Goal: Information Seeking & Learning: Learn about a topic

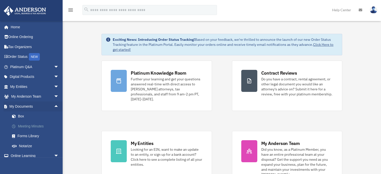
click at [40, 126] on link "Meeting Minutes" at bounding box center [36, 126] width 59 height 10
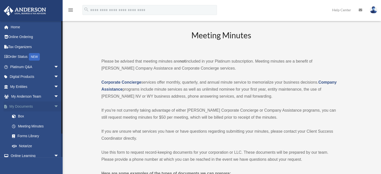
click at [17, 105] on link "My Documents arrow_drop_down" at bounding box center [35, 106] width 63 height 10
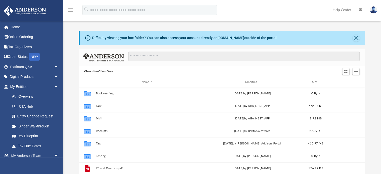
scroll to position [110, 282]
click at [54, 86] on span "arrow_drop_down" at bounding box center [59, 87] width 10 height 10
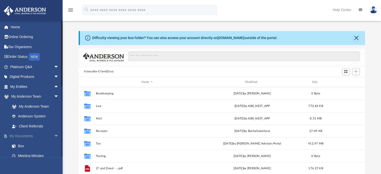
click at [54, 134] on span "arrow_drop_down" at bounding box center [59, 136] width 10 height 10
click at [54, 134] on span "arrow_drop_up" at bounding box center [59, 136] width 10 height 10
click at [54, 94] on span "arrow_drop_down" at bounding box center [59, 97] width 10 height 10
click at [32, 124] on link "Meeting Minutes" at bounding box center [36, 126] width 59 height 10
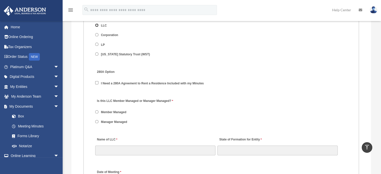
scroll to position [644, 0]
click at [111, 110] on label "Member Managed" at bounding box center [113, 112] width 29 height 5
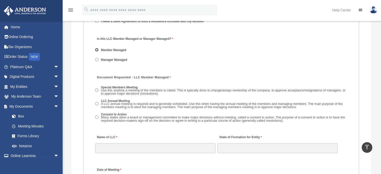
scroll to position [706, 0]
click at [103, 89] on span "Use this anytime a meeting of the members is called. This is typically done to …" at bounding box center [223, 91] width 244 height 7
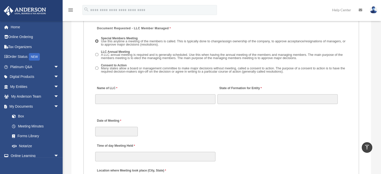
scroll to position [755, 0]
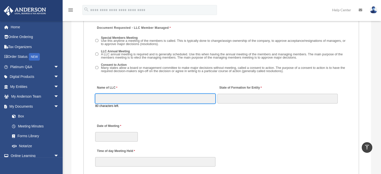
click at [149, 98] on input "Name of LLC" at bounding box center [155, 99] width 120 height 10
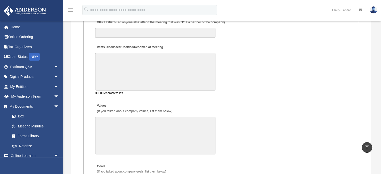
scroll to position [923, 0]
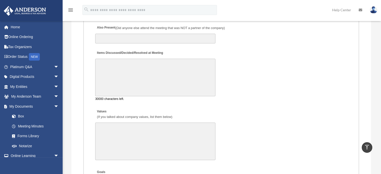
click at [149, 69] on textarea "Items Discussed/Decided/Resolved at Meeting" at bounding box center [155, 78] width 120 height 38
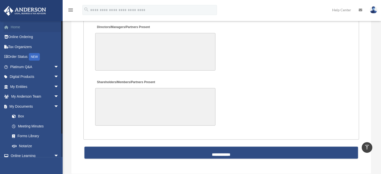
scroll to position [1164, 0]
click at [16, 26] on link "Home" at bounding box center [35, 27] width 63 height 10
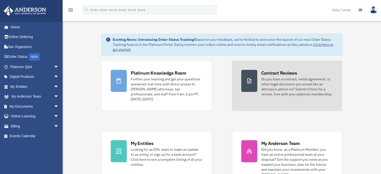
click at [273, 75] on div "Contract Reviews" at bounding box center [279, 73] width 36 height 6
click at [269, 74] on div "Contract Reviews" at bounding box center [279, 73] width 36 height 6
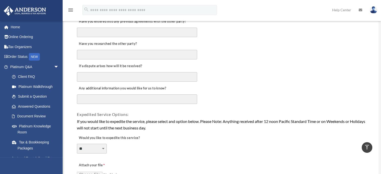
scroll to position [273, 0]
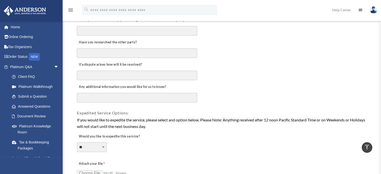
click at [186, 94] on textarea "Any additional information you would like for us to know?" at bounding box center [137, 98] width 120 height 10
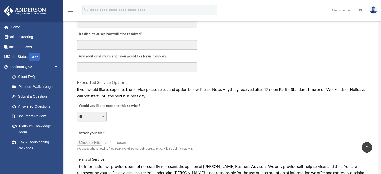
scroll to position [309, 0]
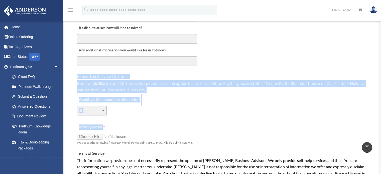
drag, startPoint x: 141, startPoint y: 126, endPoint x: 188, endPoint y: 65, distance: 77.5
click at [188, 65] on form "**********" at bounding box center [220, 15] width 289 height 510
click at [206, 69] on div "Expedited Service Options:" at bounding box center [220, 74] width 289 height 10
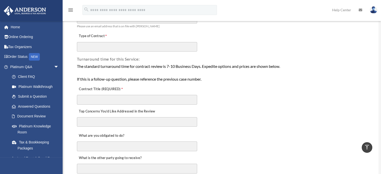
scroll to position [0, 0]
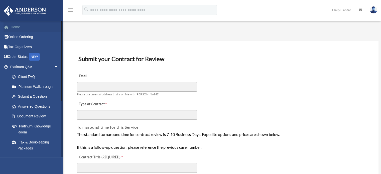
click at [18, 27] on link "Home" at bounding box center [35, 27] width 63 height 10
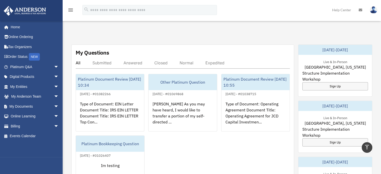
scroll to position [168, 0]
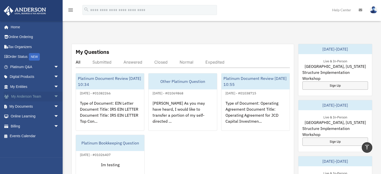
click at [54, 97] on span "arrow_drop_down" at bounding box center [59, 97] width 10 height 10
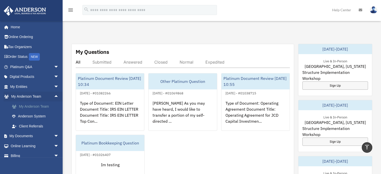
click at [43, 105] on link "My Anderson Team" at bounding box center [36, 106] width 59 height 10
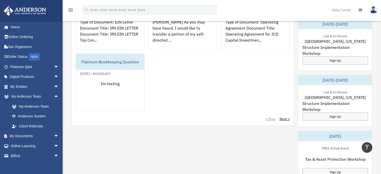
scroll to position [278, 0]
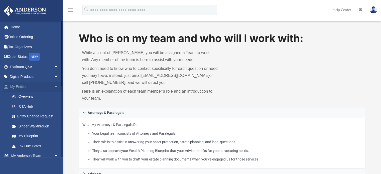
click at [54, 85] on span "arrow_drop_down" at bounding box center [59, 87] width 10 height 10
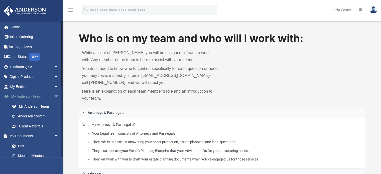
click at [39, 97] on link "My [PERSON_NAME] Team arrow_drop_down" at bounding box center [35, 97] width 63 height 10
click at [40, 104] on link "My Anderson Team" at bounding box center [36, 106] width 59 height 10
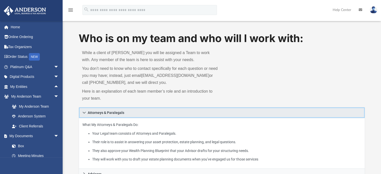
click at [155, 111] on link "Attorneys & Paralegals" at bounding box center [222, 112] width 286 height 11
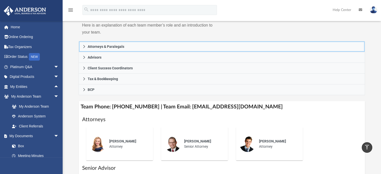
scroll to position [62, 0]
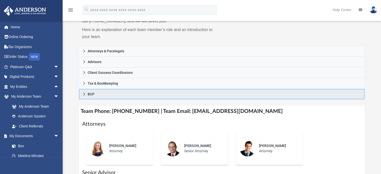
click at [133, 93] on link "BCP" at bounding box center [222, 94] width 286 height 11
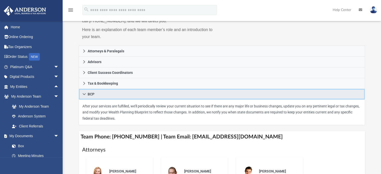
click at [133, 93] on link "BCP" at bounding box center [222, 94] width 286 height 11
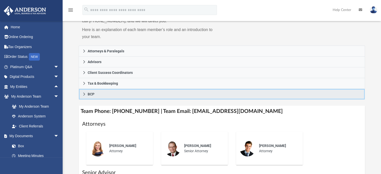
click at [133, 93] on link "BCP" at bounding box center [222, 94] width 286 height 11
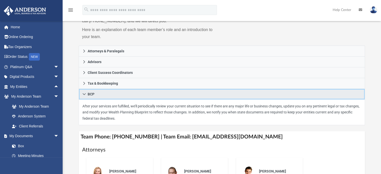
click at [133, 93] on link "BCP" at bounding box center [222, 94] width 286 height 11
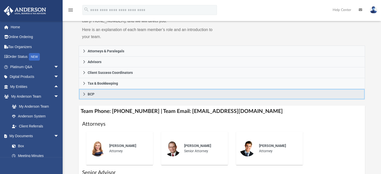
click at [115, 93] on link "BCP" at bounding box center [222, 94] width 286 height 11
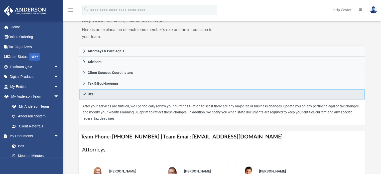
click at [115, 93] on link "BCP" at bounding box center [222, 94] width 286 height 11
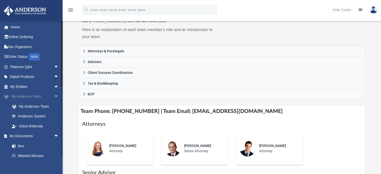
click at [54, 97] on span "arrow_drop_down" at bounding box center [59, 97] width 10 height 10
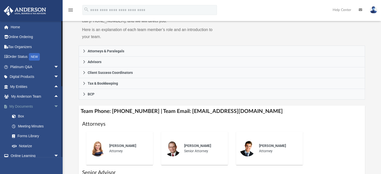
click at [54, 106] on span "arrow_drop_down" at bounding box center [59, 106] width 10 height 10
click at [54, 115] on span "arrow_drop_down" at bounding box center [59, 116] width 10 height 10
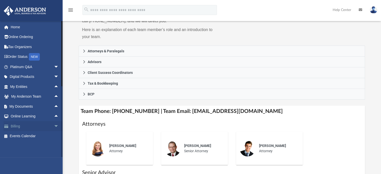
click at [54, 124] on span "arrow_drop_down" at bounding box center [59, 126] width 10 height 10
click at [54, 125] on span "arrow_drop_up" at bounding box center [59, 126] width 10 height 10
click at [28, 135] on link "Events Calendar" at bounding box center [35, 136] width 63 height 10
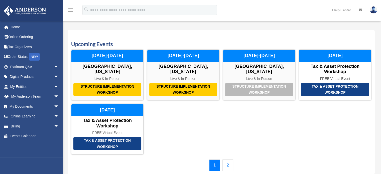
click at [225, 165] on link "2" at bounding box center [227, 165] width 11 height 12
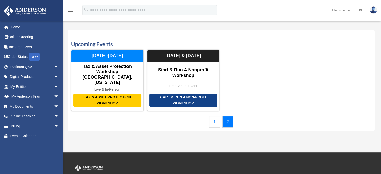
click at [215, 116] on link "1" at bounding box center [214, 122] width 11 height 12
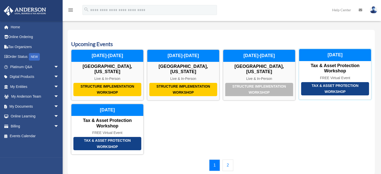
click at [339, 85] on div "Tax & Asset Protection Workshop" at bounding box center [335, 88] width 68 height 13
click at [322, 87] on div "Tax & Asset Protection Workshop" at bounding box center [335, 88] width 68 height 13
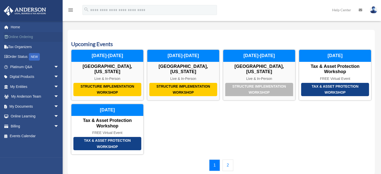
click at [32, 37] on link "Online Ordering" at bounding box center [35, 37] width 63 height 10
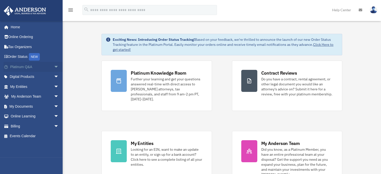
click at [54, 66] on span "arrow_drop_down" at bounding box center [59, 67] width 10 height 10
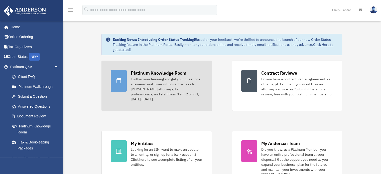
click at [145, 71] on div "Platinum Knowledge Room" at bounding box center [159, 73] width 56 height 6
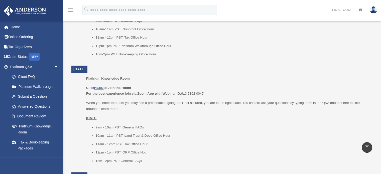
scroll to position [267, 0]
drag, startPoint x: 124, startPoint y: 134, endPoint x: 176, endPoint y: 132, distance: 52.1
click at [176, 132] on li "10am - 11am PST: Land Trust & Deed Office Hour" at bounding box center [231, 135] width 272 height 6
click at [178, 132] on li "10am - 11am PST: Land Trust & Deed Office Hour" at bounding box center [231, 135] width 272 height 6
drag, startPoint x: 172, startPoint y: 134, endPoint x: 124, endPoint y: 137, distance: 48.4
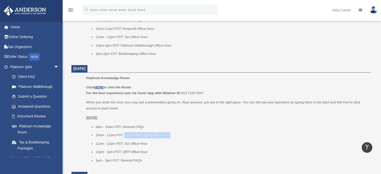
click at [124, 137] on li "10am - 11am PST: Land Trust & Deed Office Hour" at bounding box center [231, 135] width 272 height 6
click at [151, 126] on li "9am - 10am PST: General FAQs" at bounding box center [231, 127] width 272 height 6
drag, startPoint x: 125, startPoint y: 135, endPoint x: 170, endPoint y: 134, distance: 45.6
click at [170, 134] on li "10am - 11am PST: Land Trust & Deed Office Hour" at bounding box center [231, 135] width 272 height 6
click at [178, 134] on li "10am - 11am PST: Land Trust & Deed Office Hour" at bounding box center [231, 135] width 272 height 6
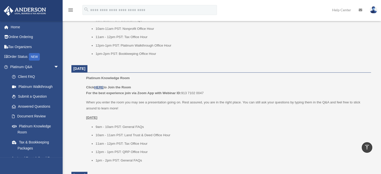
click at [178, 134] on li "10am - 11am PST: Land Trust & Deed Office Hour" at bounding box center [231, 135] width 272 height 6
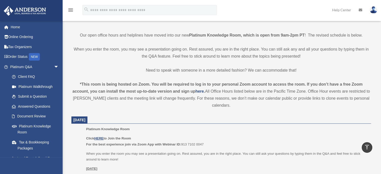
scroll to position [0, 0]
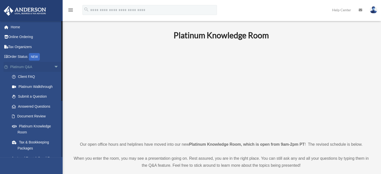
click at [54, 67] on span "arrow_drop_down" at bounding box center [59, 67] width 10 height 10
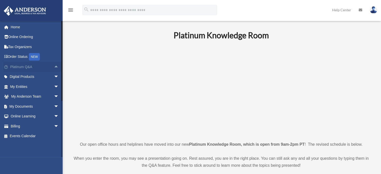
click at [54, 67] on span "arrow_drop_up" at bounding box center [59, 67] width 10 height 10
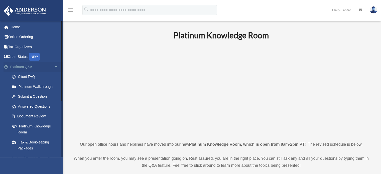
click at [54, 67] on span "arrow_drop_down" at bounding box center [59, 67] width 10 height 10
